Goal: Task Accomplishment & Management: Use online tool/utility

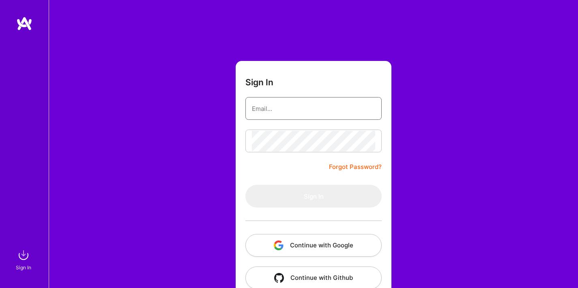
type input "[EMAIL_ADDRESS][DOMAIN_NAME]"
click at [308, 189] on button "Sign In" at bounding box center [313, 196] width 136 height 23
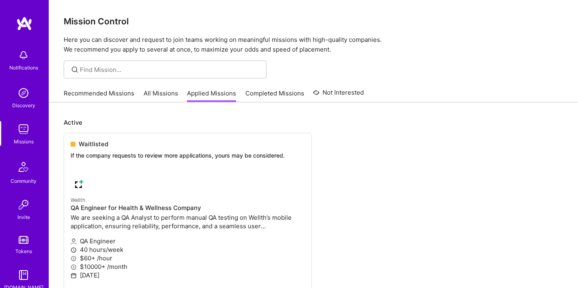
click at [164, 99] on link "All Missions" at bounding box center [161, 95] width 34 height 13
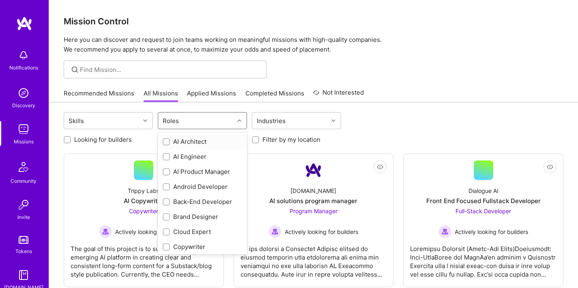
click at [205, 122] on div "Roles" at bounding box center [196, 120] width 76 height 16
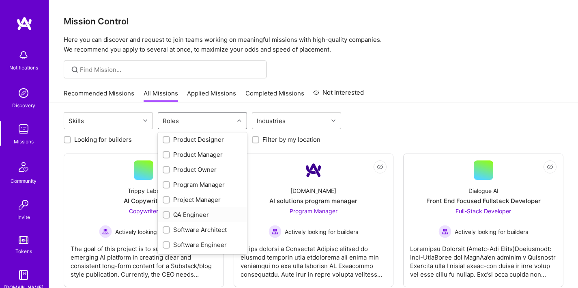
click at [201, 212] on div "QA Engineer" at bounding box center [203, 214] width 80 height 9
checkbox input "true"
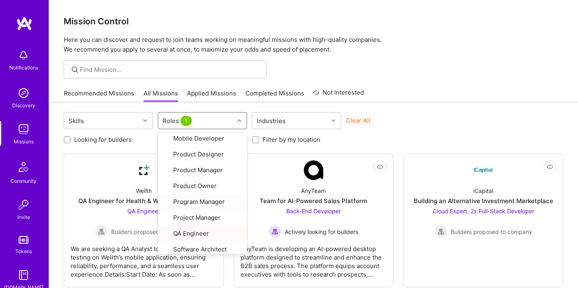
click at [435, 114] on div "Skills option QA Engineer, selected. option Program Manager focused, 22 of 28. …" at bounding box center [314, 121] width 500 height 19
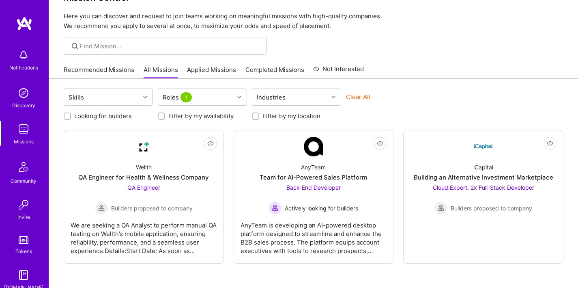
scroll to position [45, 0]
